Goal: Information Seeking & Learning: Learn about a topic

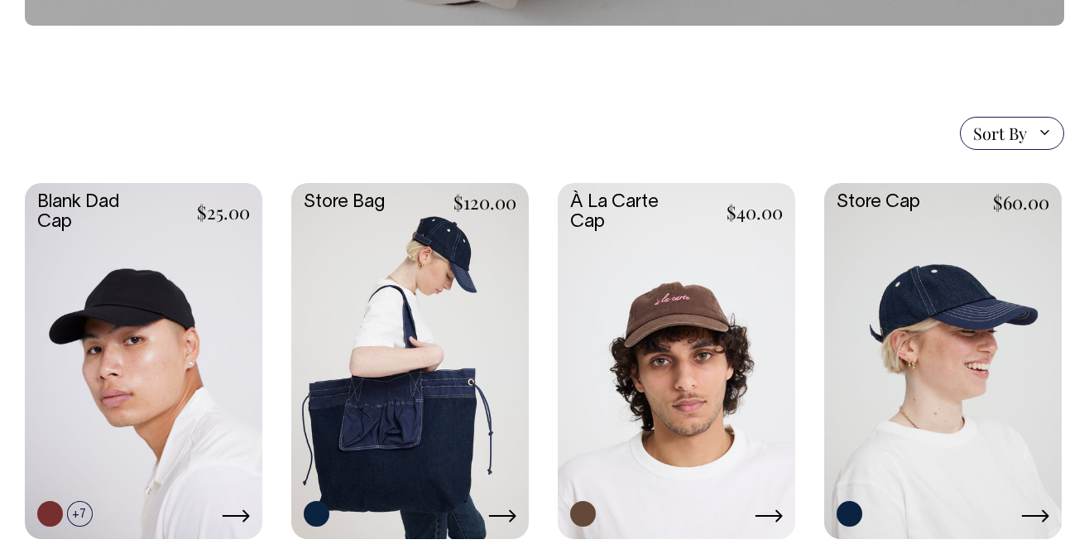
scroll to position [383, 0]
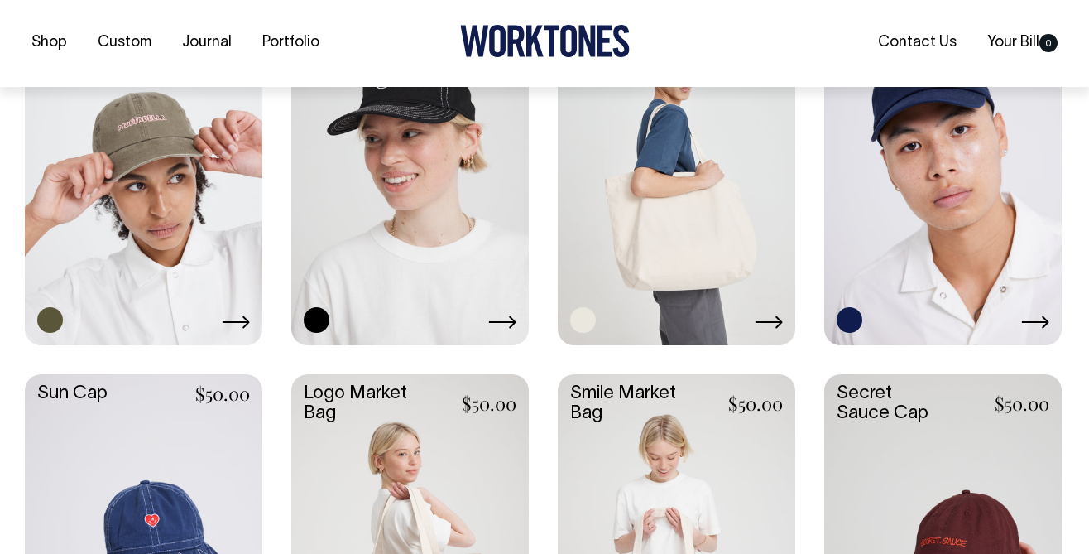
click at [680, 234] on link at bounding box center [676, 164] width 237 height 353
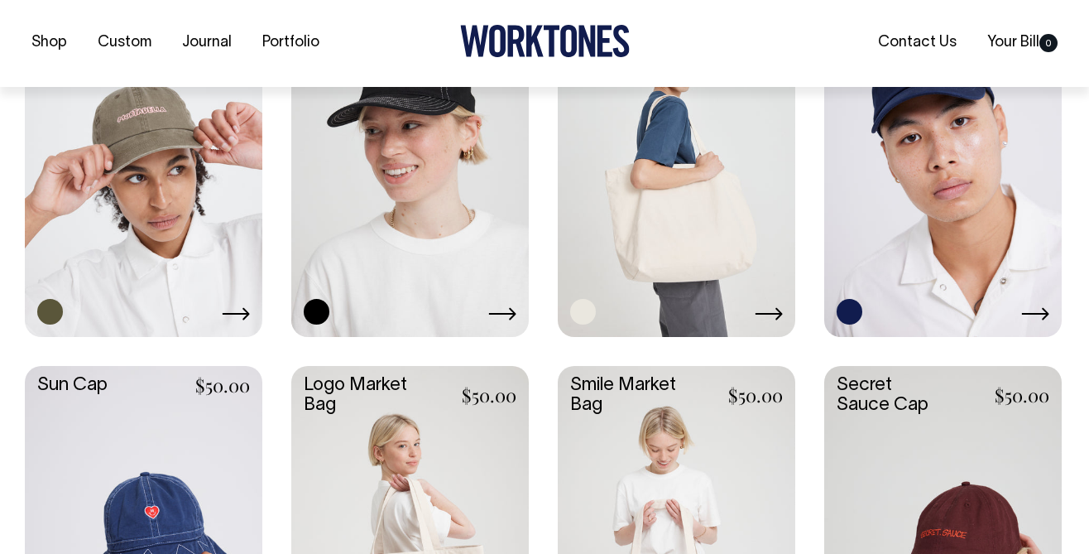
scroll to position [904, 0]
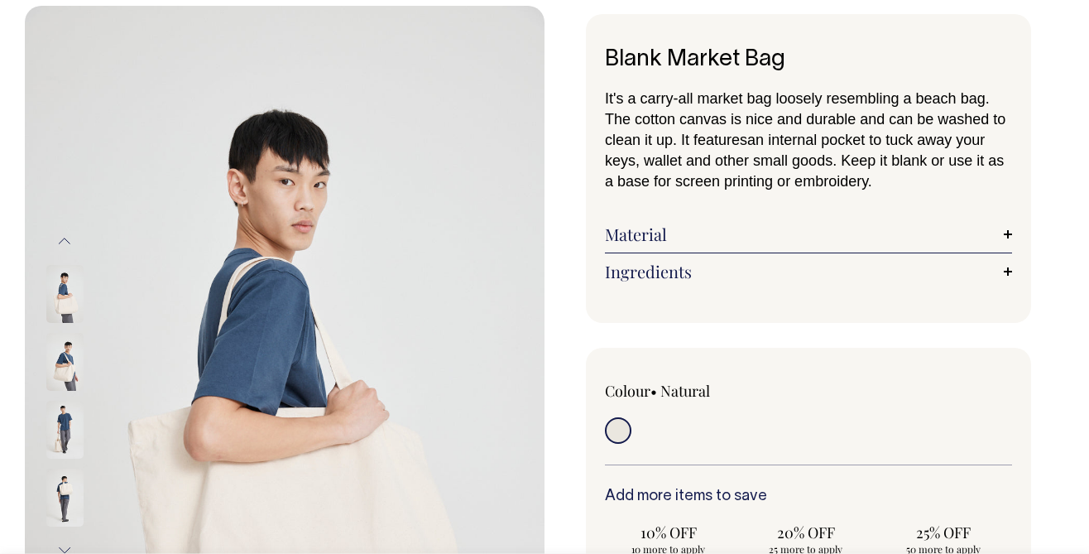
click at [667, 229] on link "Material" at bounding box center [808, 234] width 407 height 20
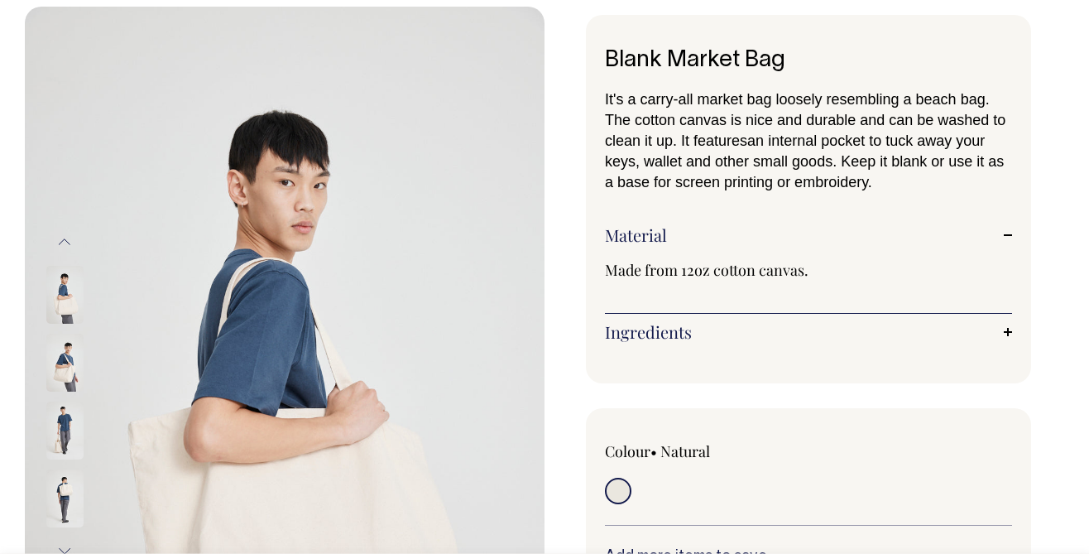
click at [663, 336] on link "Ingredients" at bounding box center [808, 332] width 407 height 20
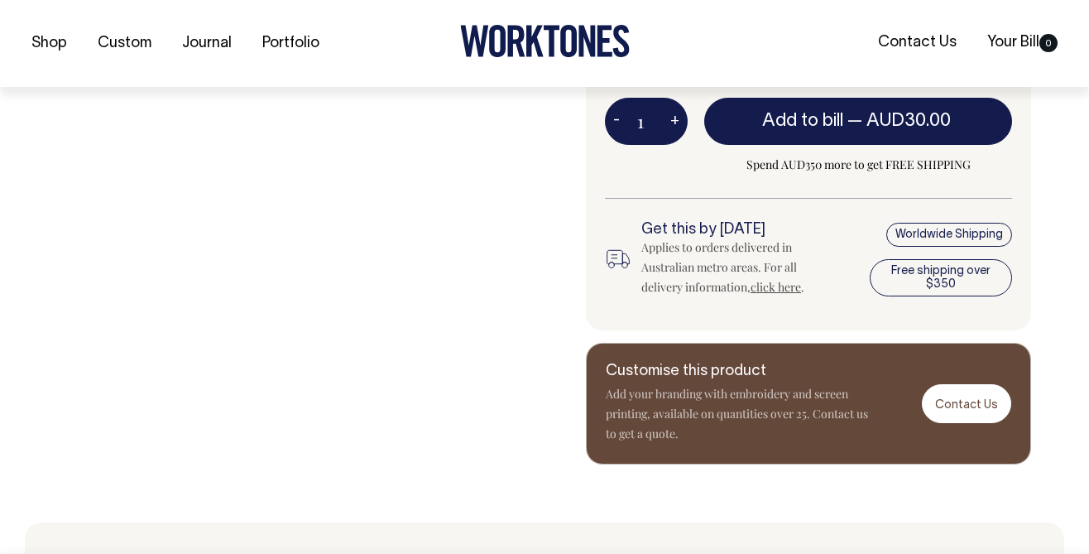
scroll to position [792, 0]
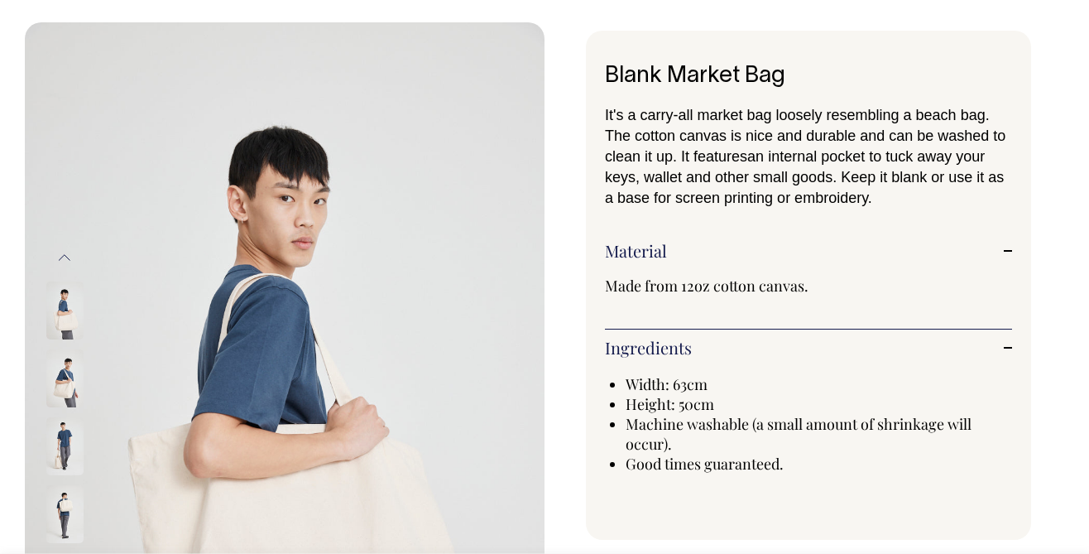
click at [1009, 347] on link "Ingredients" at bounding box center [808, 348] width 407 height 20
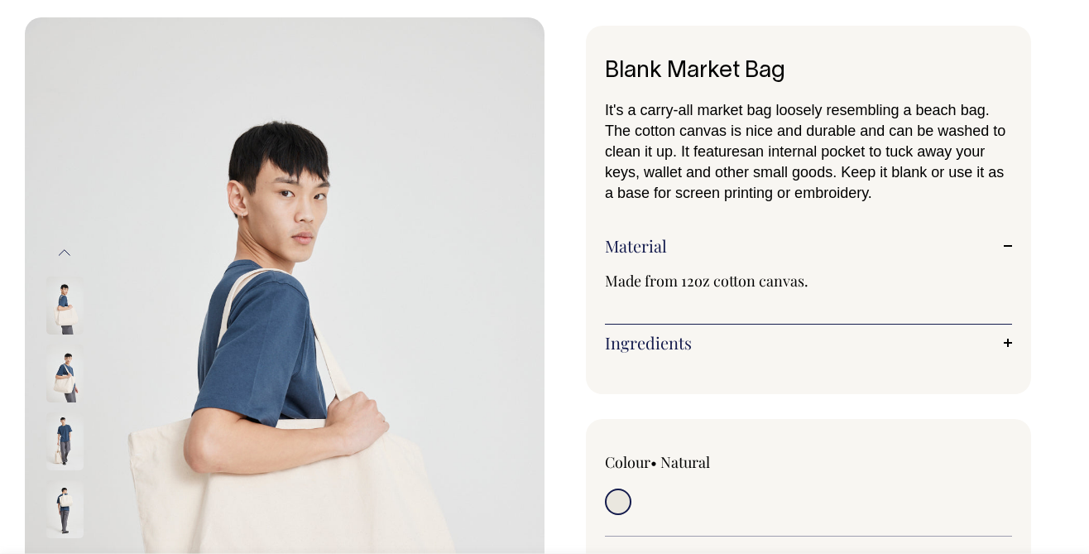
click at [1010, 250] on link "Material" at bounding box center [808, 246] width 407 height 20
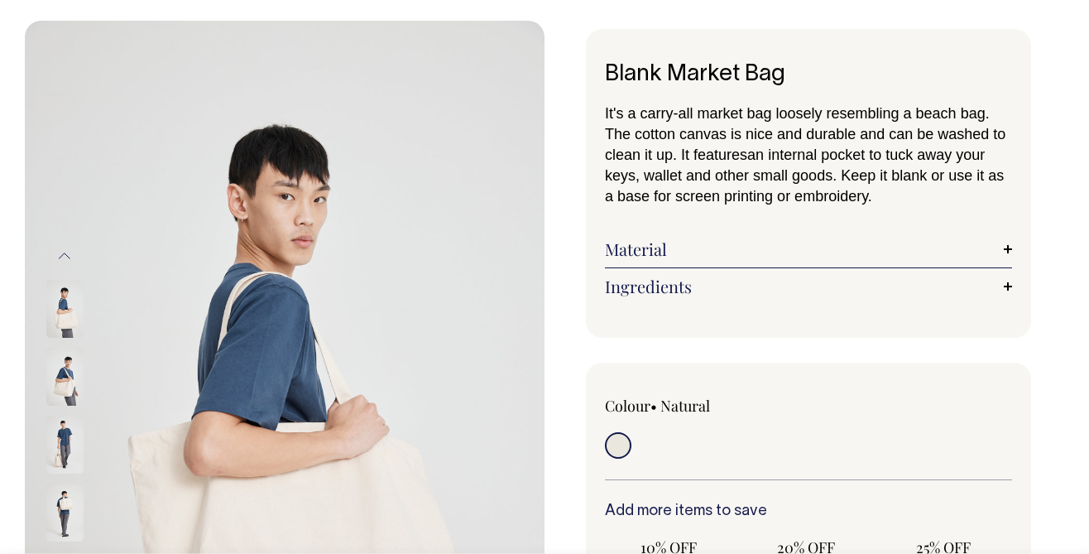
scroll to position [65, 0]
click at [861, 245] on link "Material" at bounding box center [808, 248] width 407 height 20
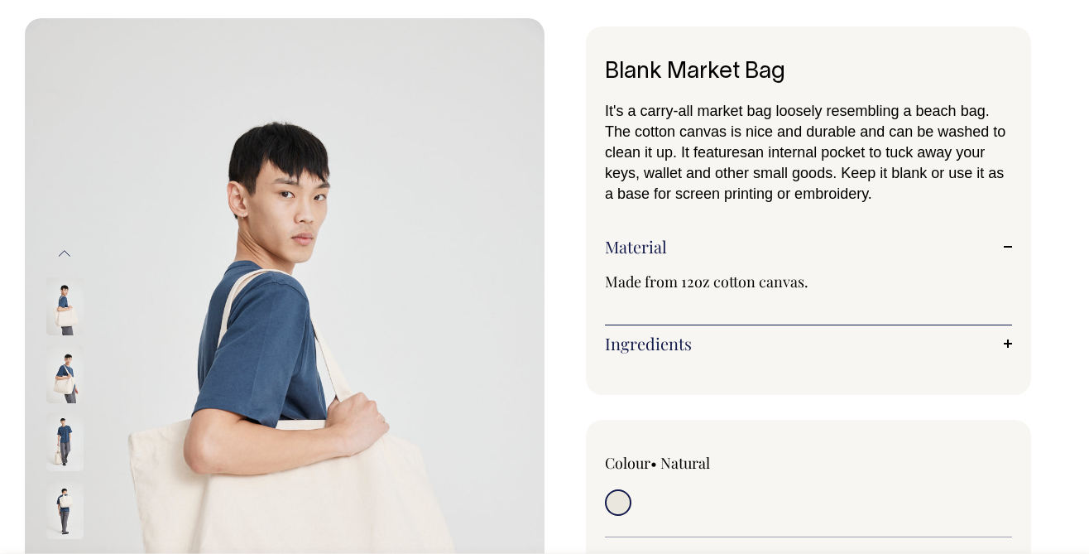
scroll to position [70, 0]
click at [873, 335] on link "Ingredients" at bounding box center [808, 343] width 407 height 20
